Goal: Information Seeking & Learning: Learn about a topic

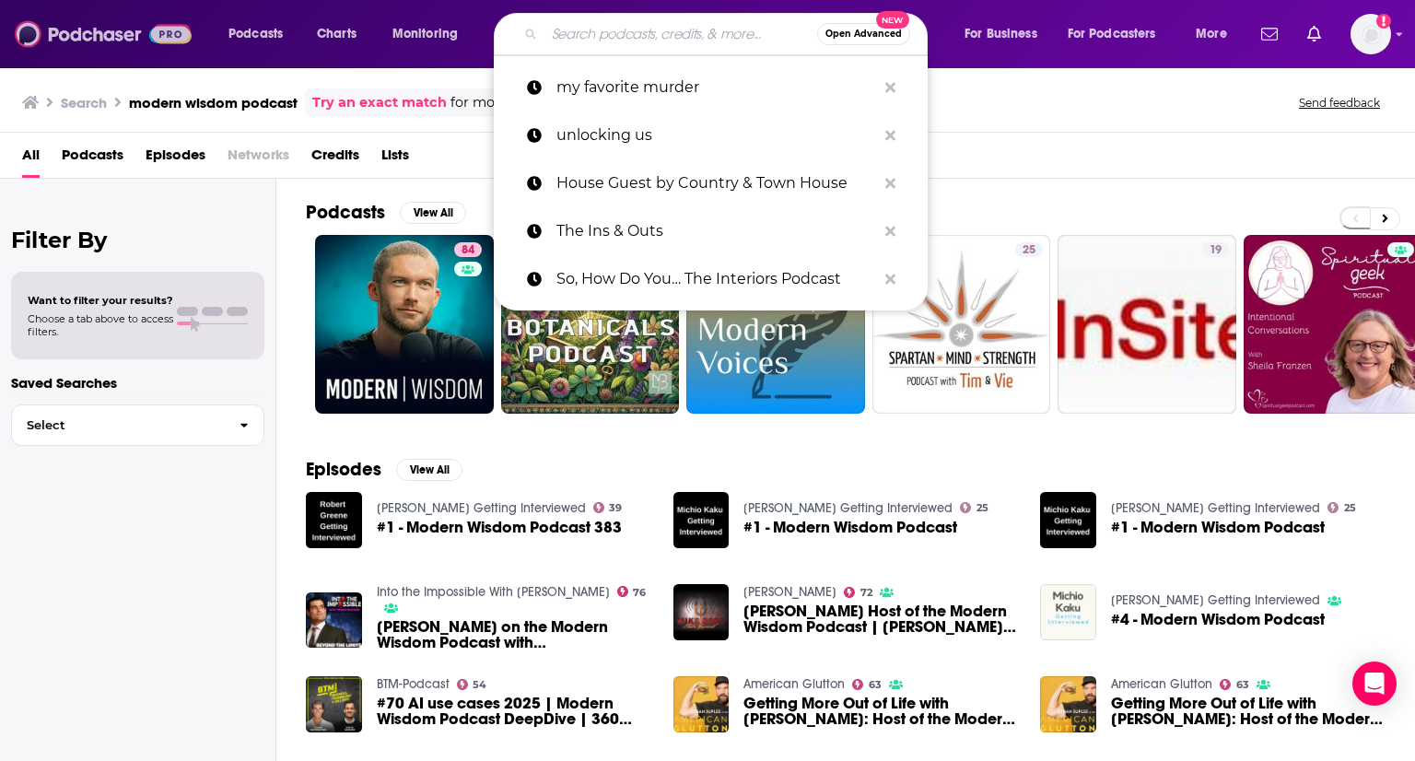
click at [70, 37] on img at bounding box center [103, 34] width 177 height 35
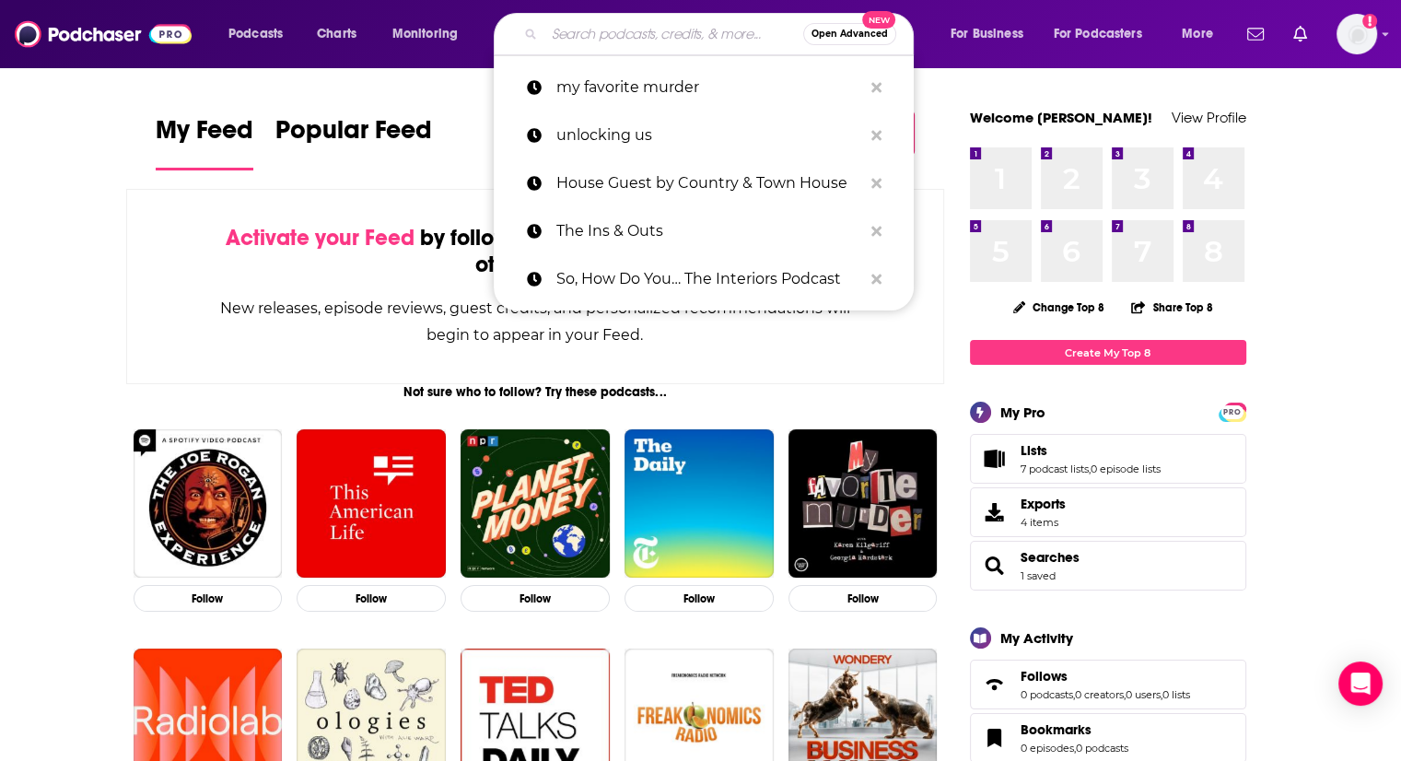
click at [641, 30] on input "Search podcasts, credits, & more..." at bounding box center [674, 33] width 259 height 29
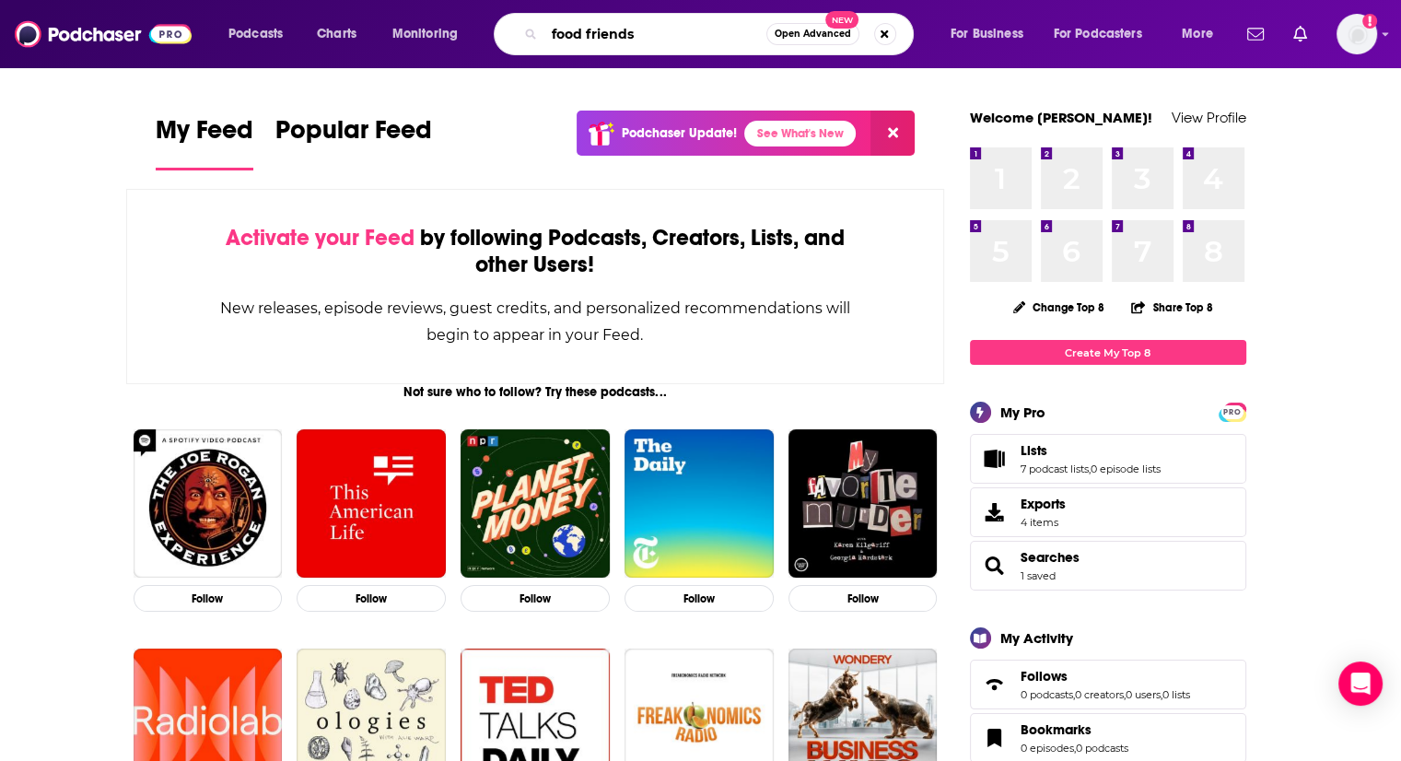
type input "food friends"
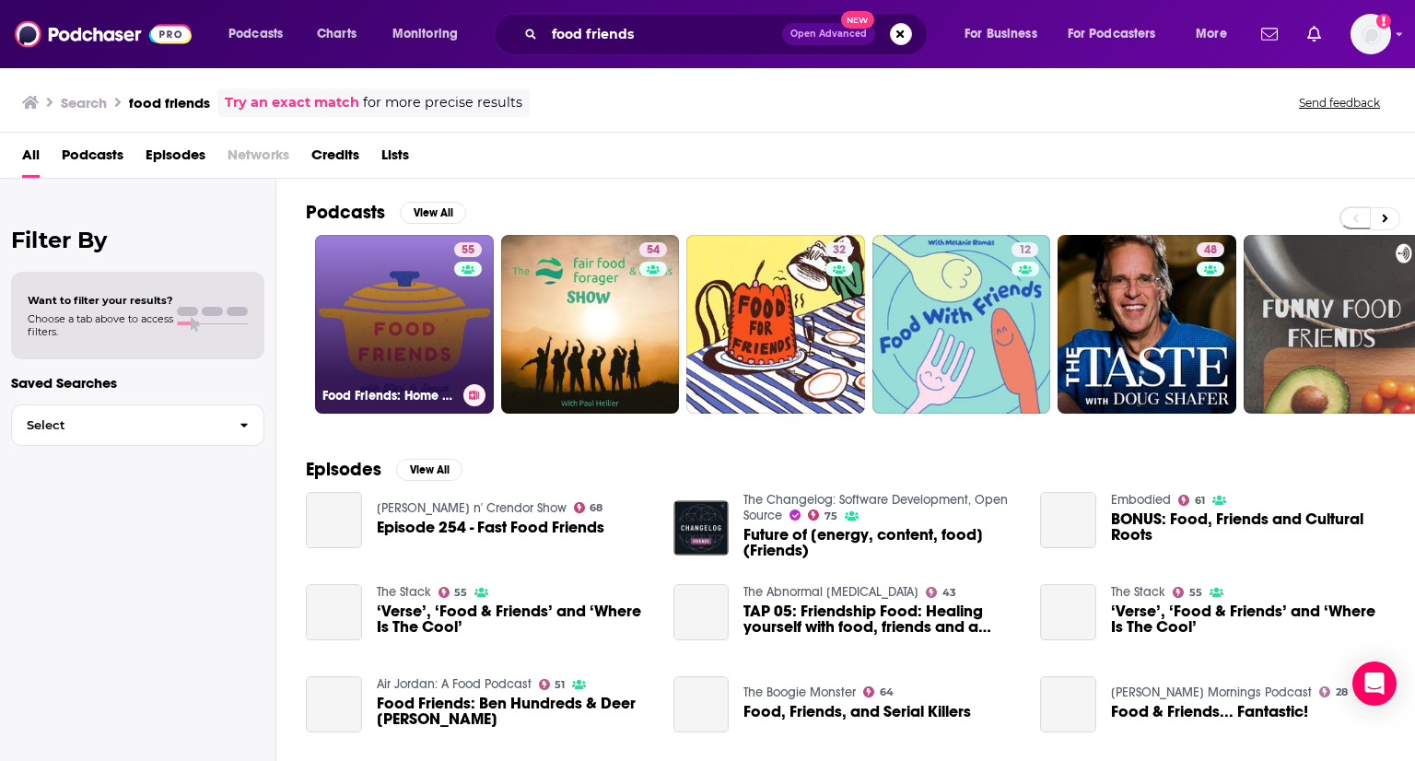
click at [361, 278] on link "55 Food Friends: Home Cooking Made Easy" at bounding box center [404, 324] width 179 height 179
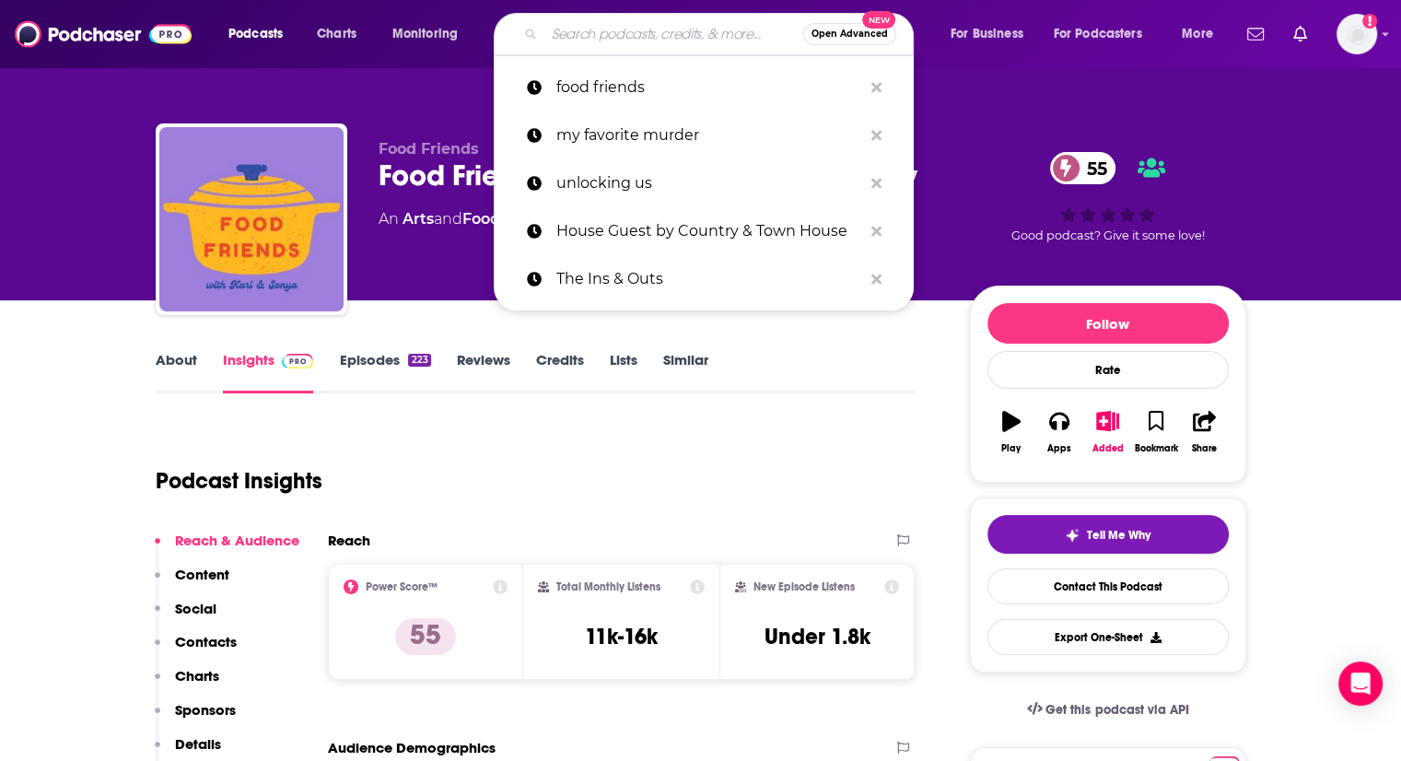
click at [674, 37] on input "Search podcasts, credits, & more..." at bounding box center [674, 33] width 259 height 29
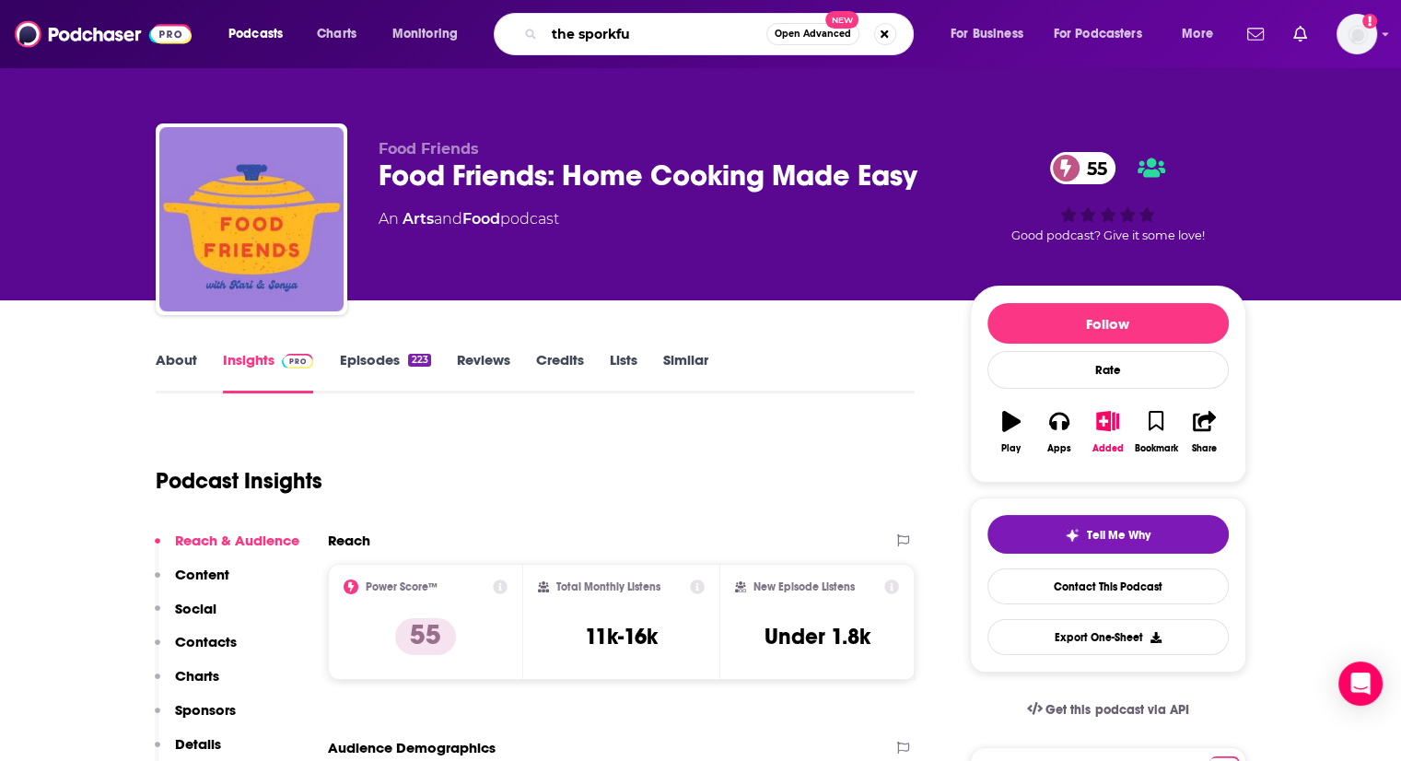
type input "the sporkful"
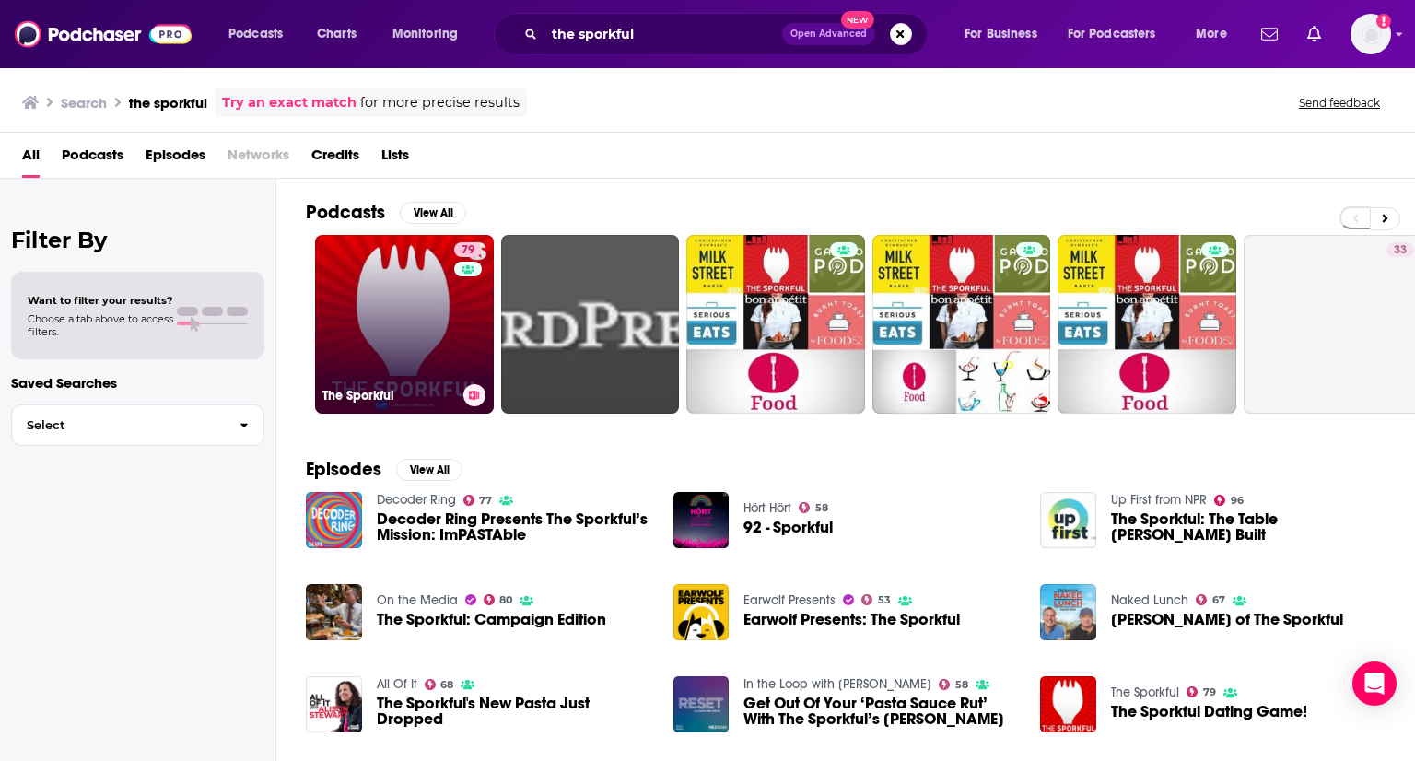
click at [428, 281] on link "79 The Sporkful" at bounding box center [404, 324] width 179 height 179
